Goal: Check status

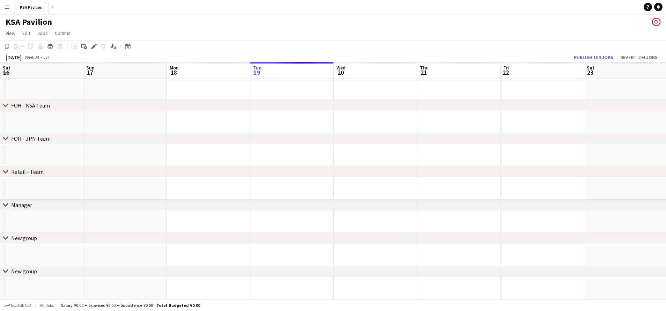
scroll to position [0, 167]
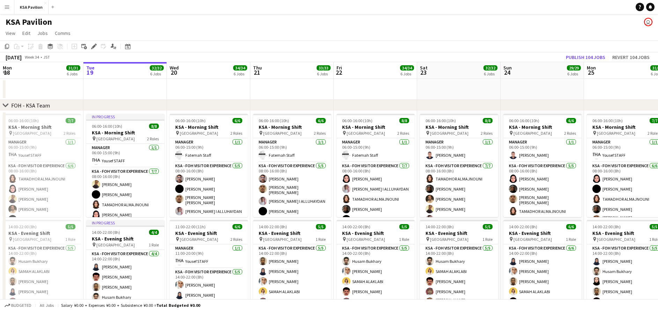
click at [1, 7] on button "Menu" at bounding box center [7, 7] width 14 height 14
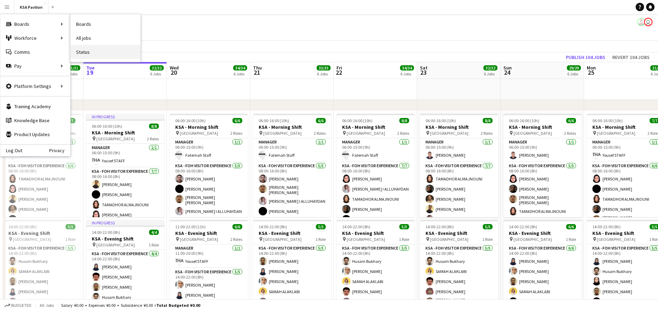
click at [80, 52] on link "Status" at bounding box center [105, 52] width 70 height 14
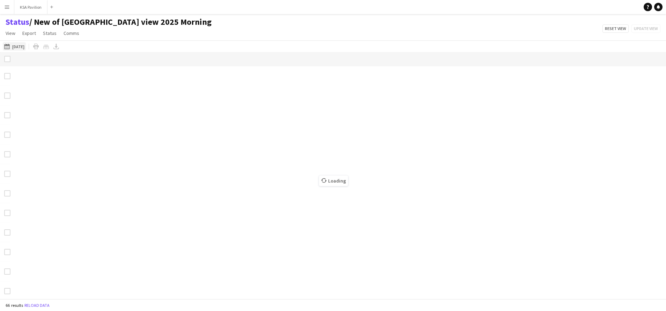
click at [22, 46] on button "[DATE] [DATE]" at bounding box center [14, 46] width 23 height 8
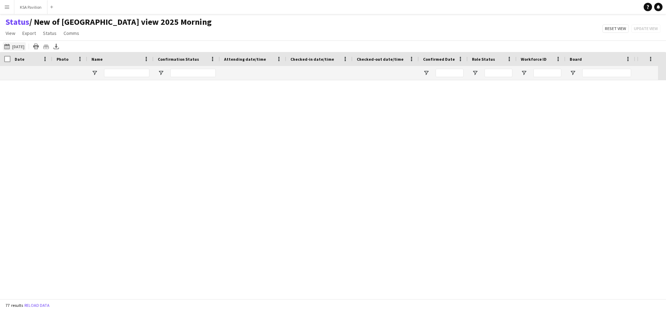
type input "**********"
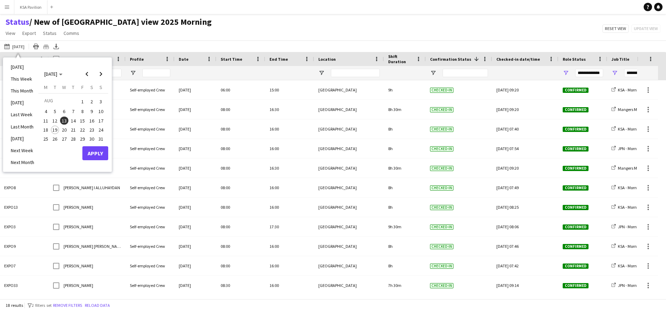
click at [55, 129] on span "19" at bounding box center [55, 130] width 8 height 8
click at [91, 152] on button "Apply" at bounding box center [95, 153] width 26 height 14
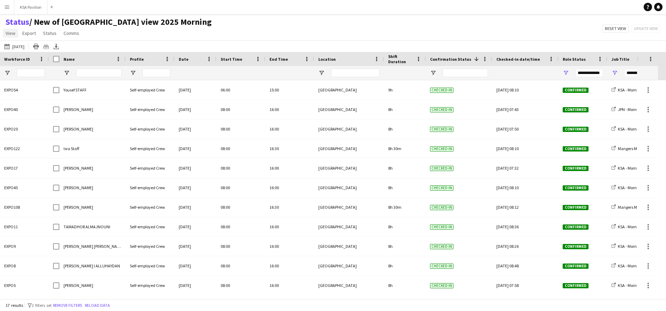
click at [9, 34] on span "View" at bounding box center [11, 33] width 10 height 6
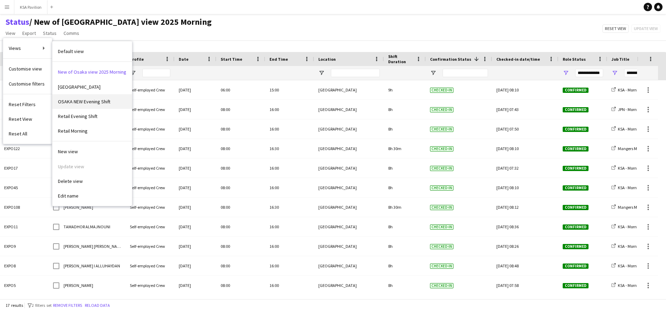
click at [93, 101] on span "OSAKA NEW Evening Shift" at bounding box center [84, 101] width 52 height 6
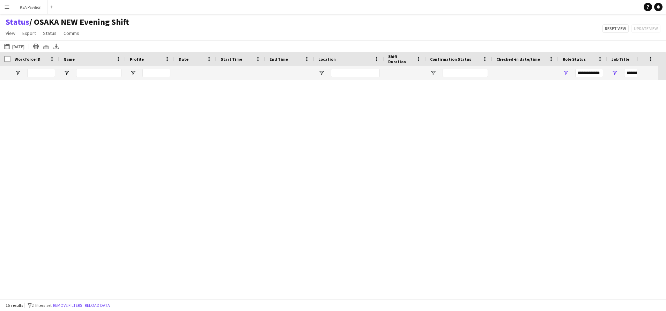
type input "**********"
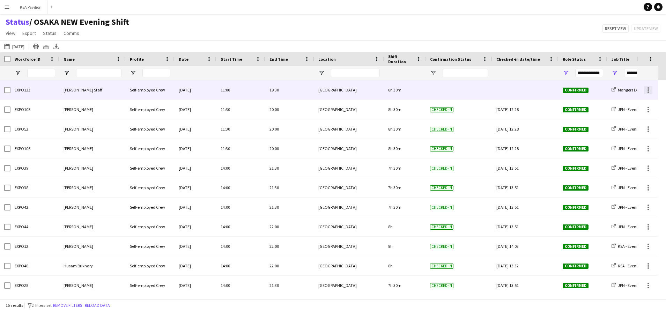
click at [646, 91] on div at bounding box center [648, 90] width 8 height 8
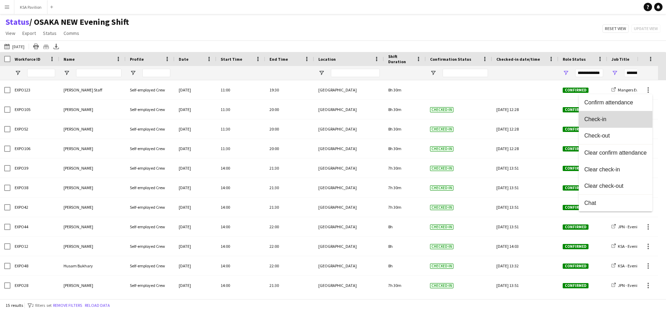
click at [632, 116] on span "Check-in" at bounding box center [615, 119] width 62 height 6
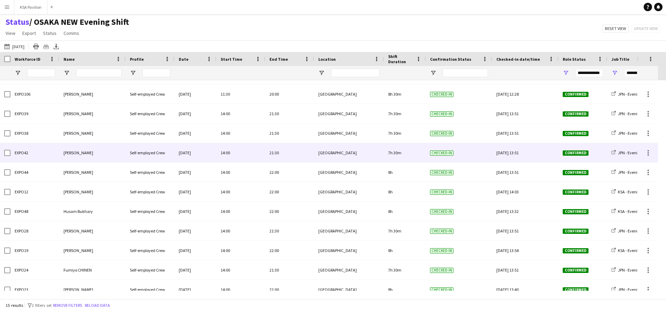
scroll to position [83, 0]
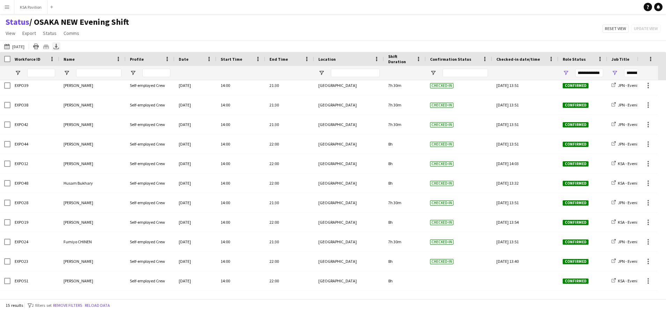
click at [57, 47] on icon "Export XLSX" at bounding box center [56, 47] width 6 height 6
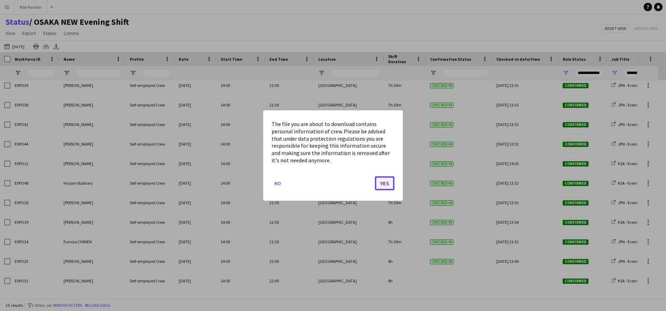
click at [388, 180] on button "Yes" at bounding box center [385, 183] width 20 height 14
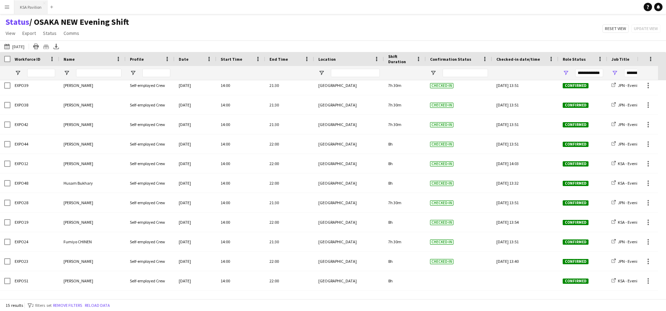
click at [33, 5] on button "KSA Pavilion Close" at bounding box center [30, 7] width 33 height 14
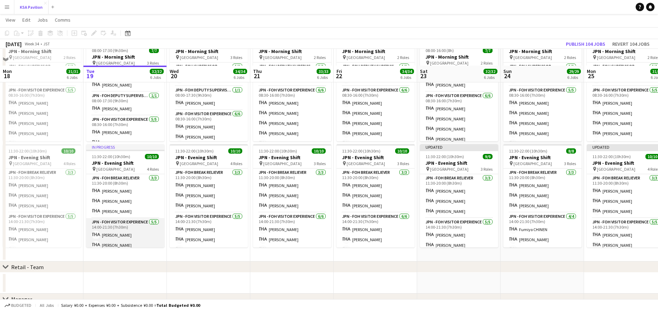
scroll to position [366, 0]
